Goal: Task Accomplishment & Management: Complete application form

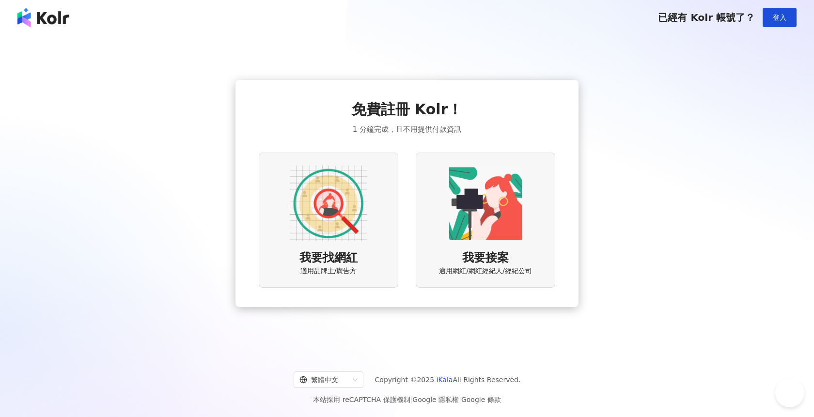
click at [367, 208] on div "我要找網紅 適用品牌主/廣告方" at bounding box center [329, 220] width 140 height 135
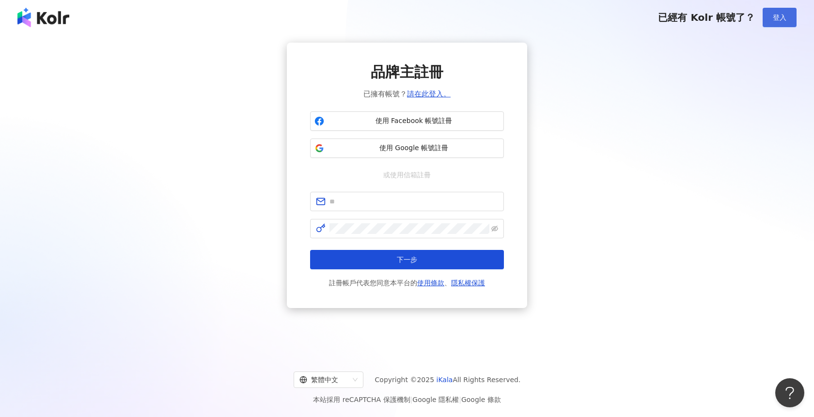
click at [768, 15] on button "登入" at bounding box center [780, 17] width 34 height 19
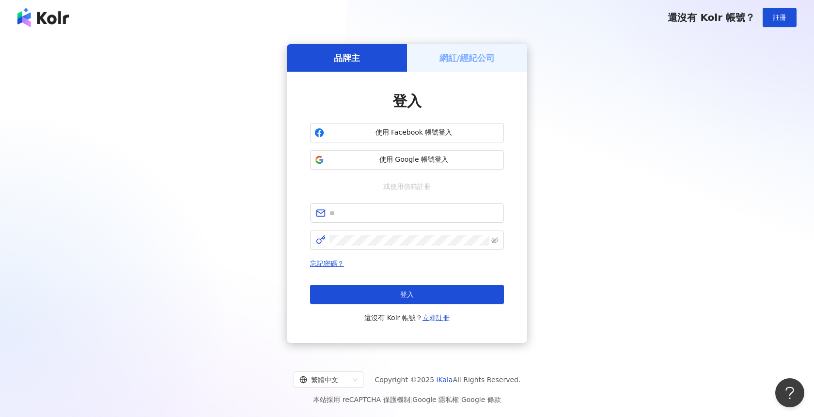
click at [40, 27] on img at bounding box center [43, 17] width 52 height 19
click at [204, 157] on div "品牌主 網紅/經紀公司 登入 使用 Facebook 帳號登入 使用 Google 帳號登入 或使用信箱註冊 忘記密碼？ 登入 還沒有 Kolr 帳號？ 立即…" at bounding box center [407, 194] width 791 height 302
